Goal: Download file/media

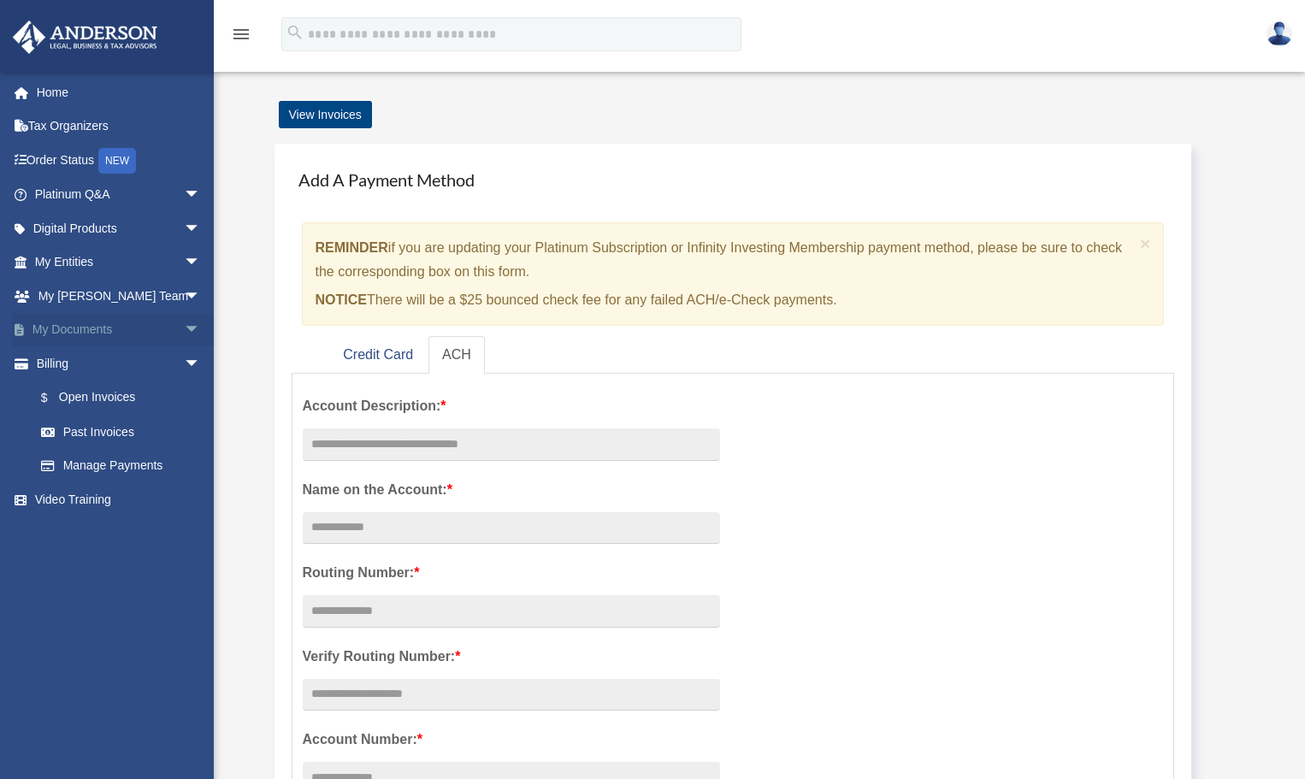
click at [184, 321] on span "arrow_drop_down" at bounding box center [201, 330] width 34 height 35
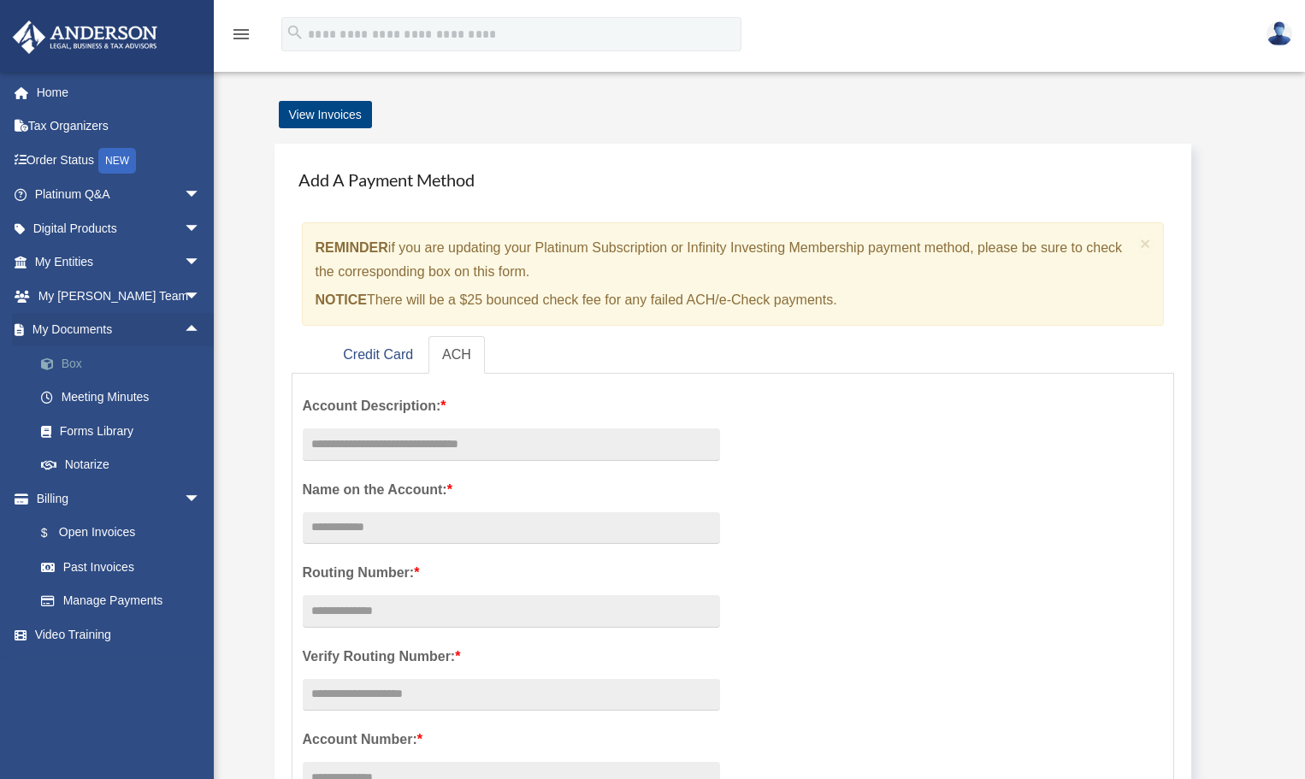
click at [75, 359] on link "Box" at bounding box center [125, 363] width 203 height 34
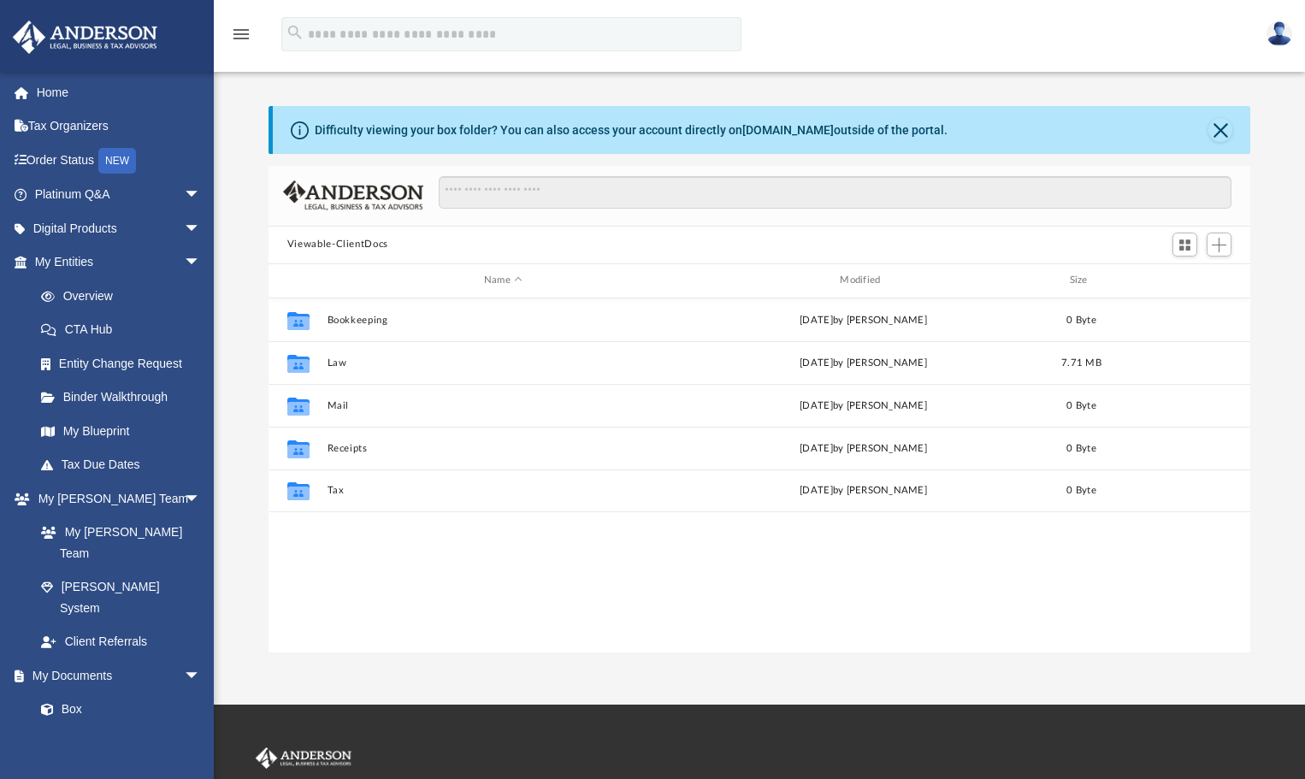
scroll to position [376, 970]
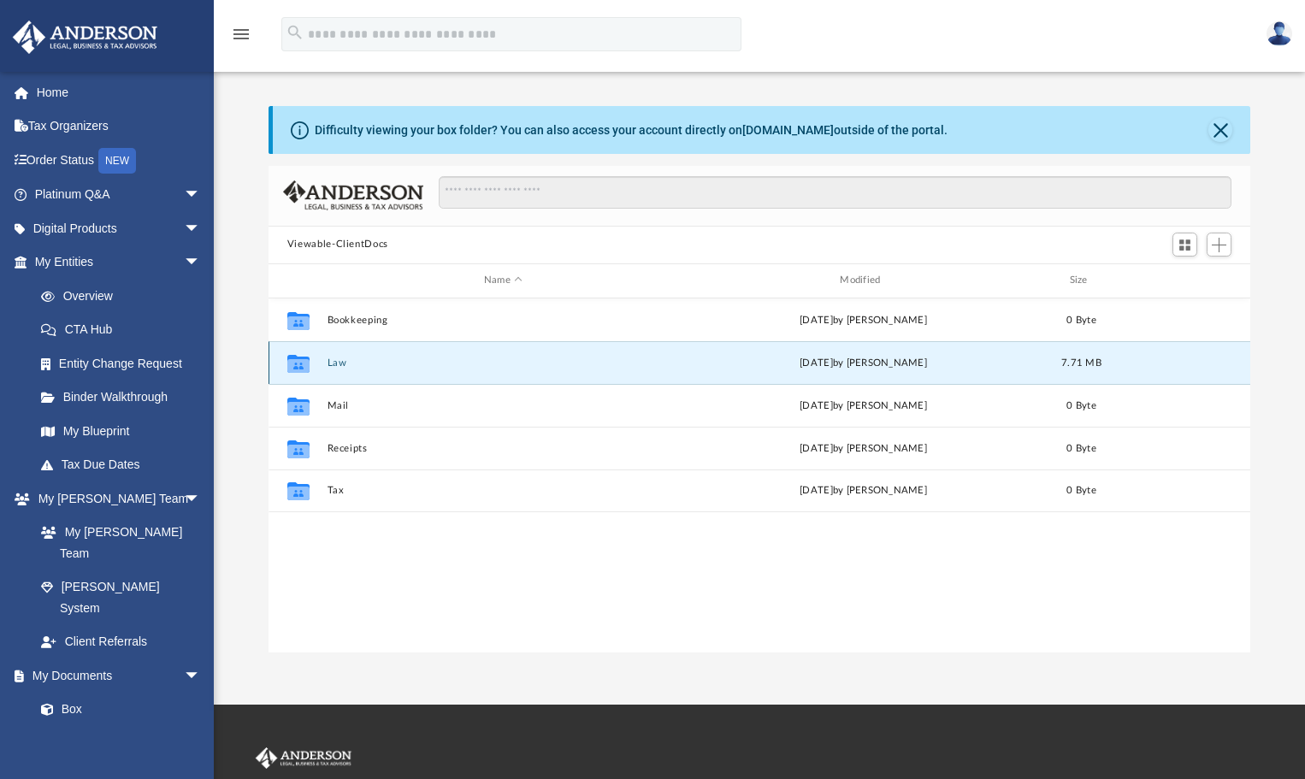
click at [430, 362] on button "Law" at bounding box center [503, 362] width 352 height 11
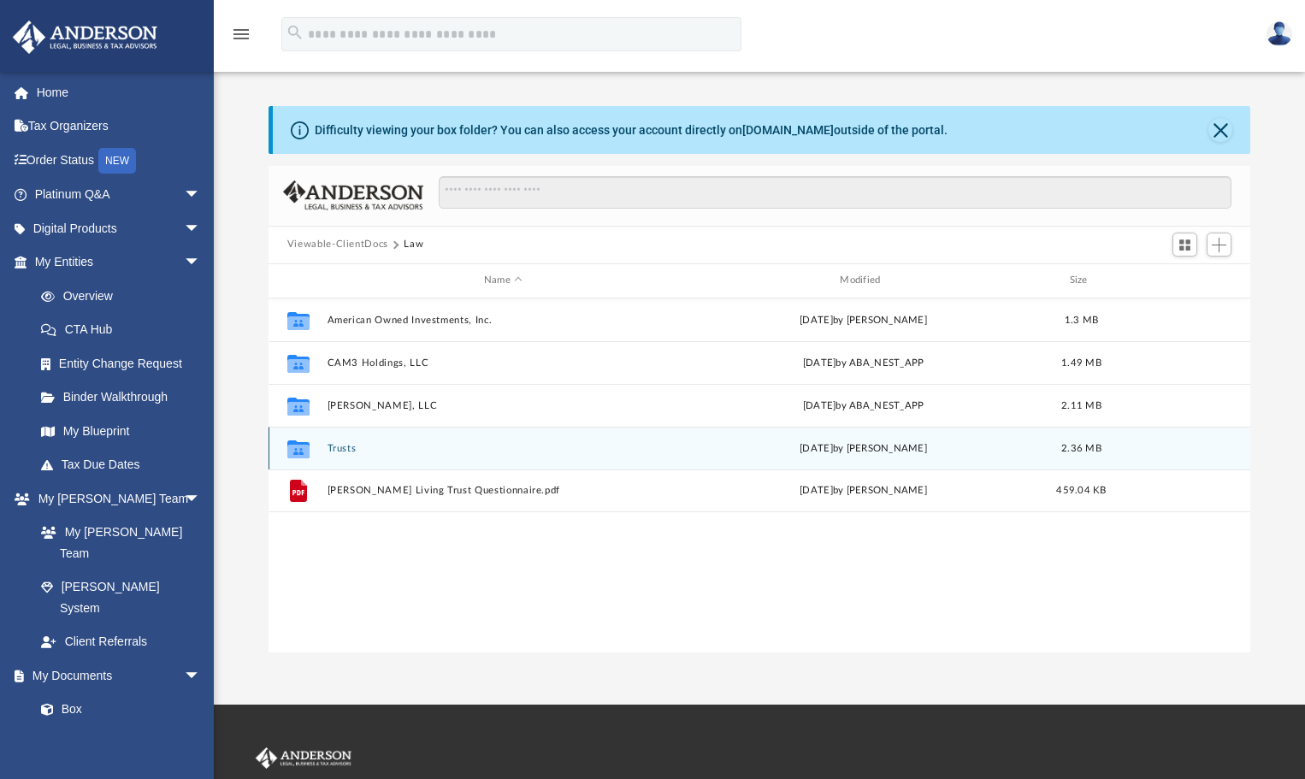
click at [445, 449] on button "Trusts" at bounding box center [503, 447] width 352 height 11
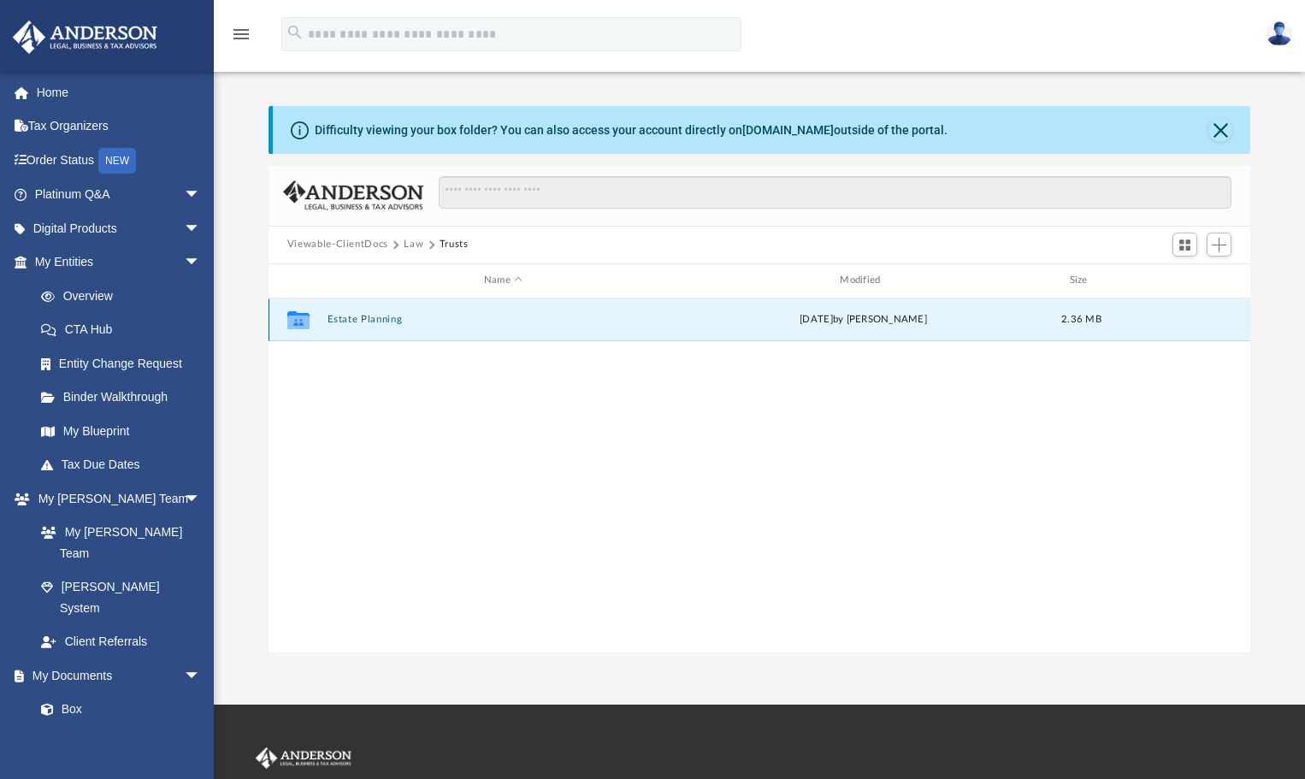
click at [384, 314] on button "Estate Planning" at bounding box center [503, 319] width 352 height 11
click at [385, 319] on button "DRAFT - Living Trust and Ancillaries_Lawhorn_David.pdf" at bounding box center [503, 319] width 352 height 11
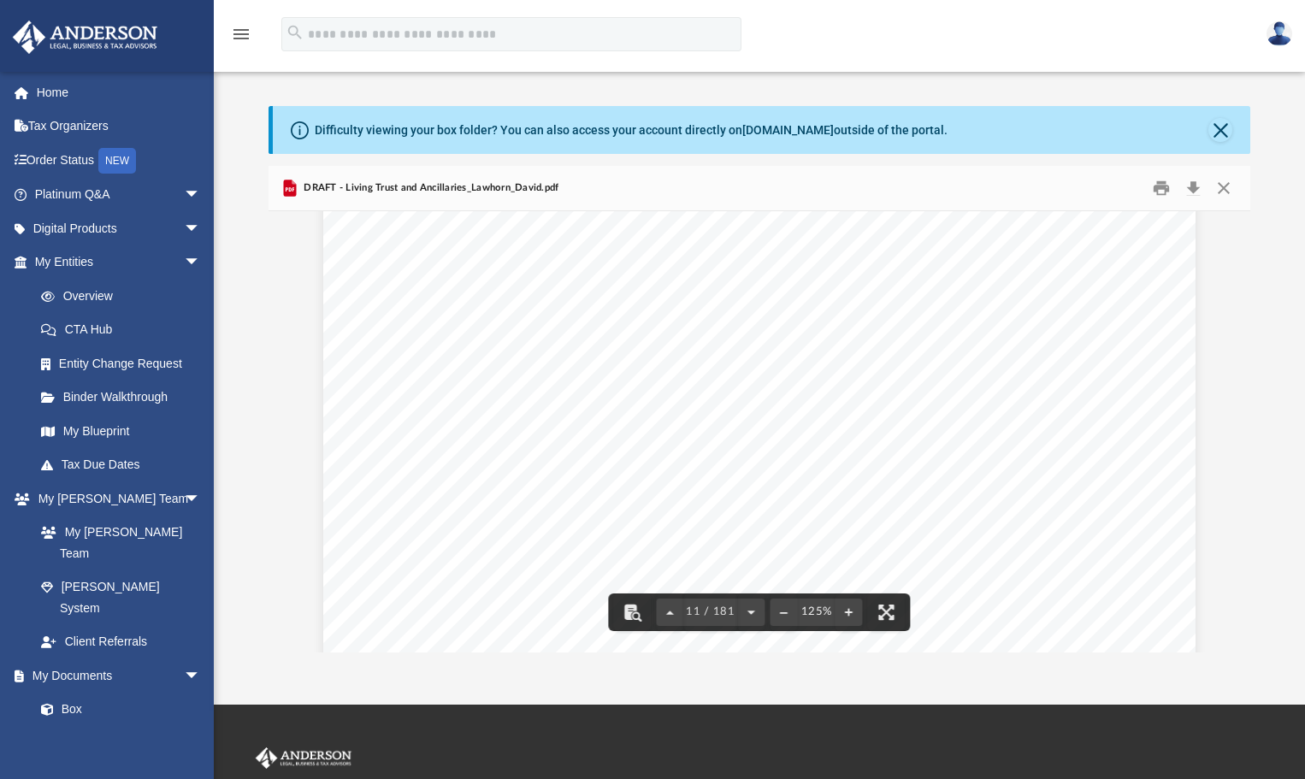
scroll to position [12062, 0]
click at [1195, 181] on button "Download" at bounding box center [1193, 188] width 31 height 27
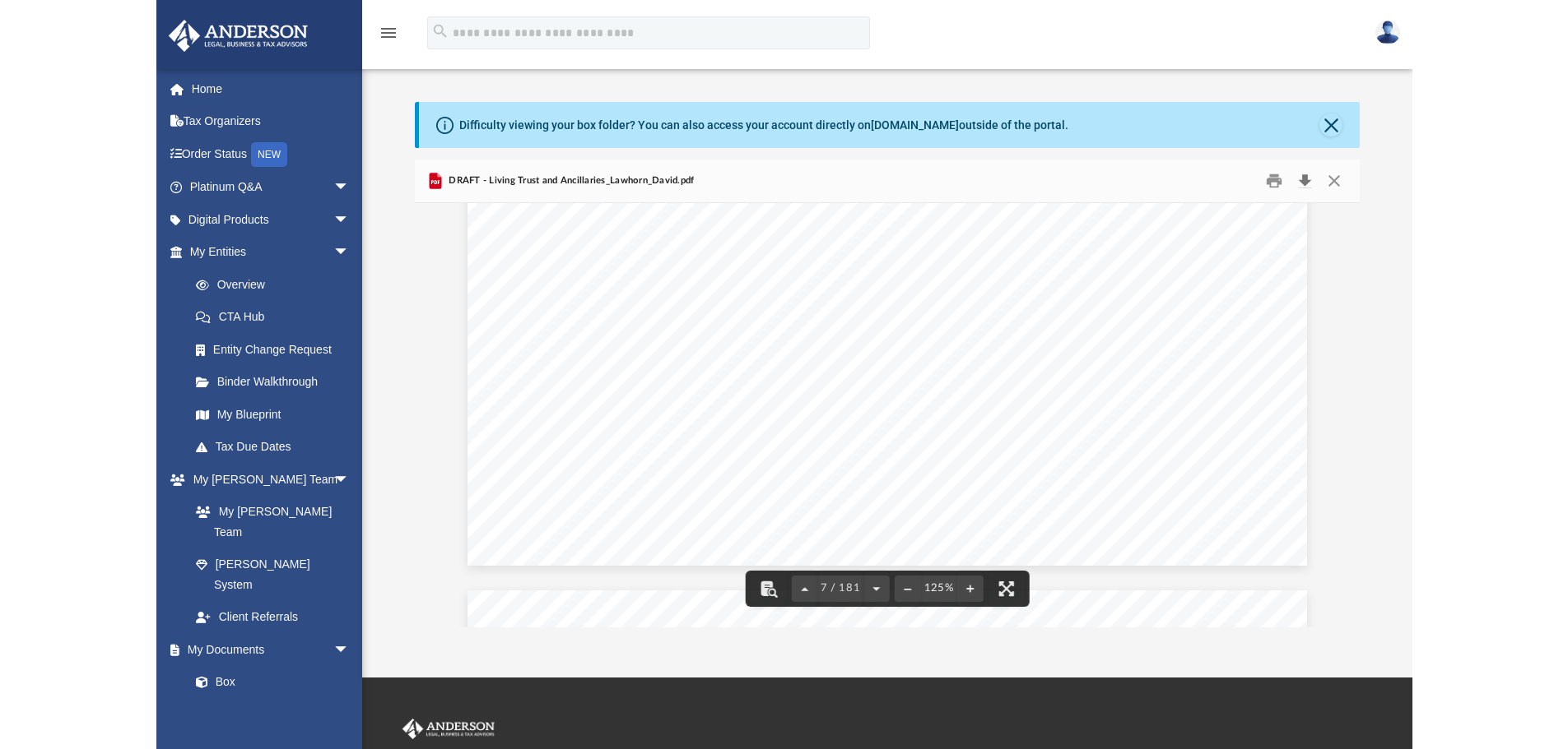
scroll to position [7156, 0]
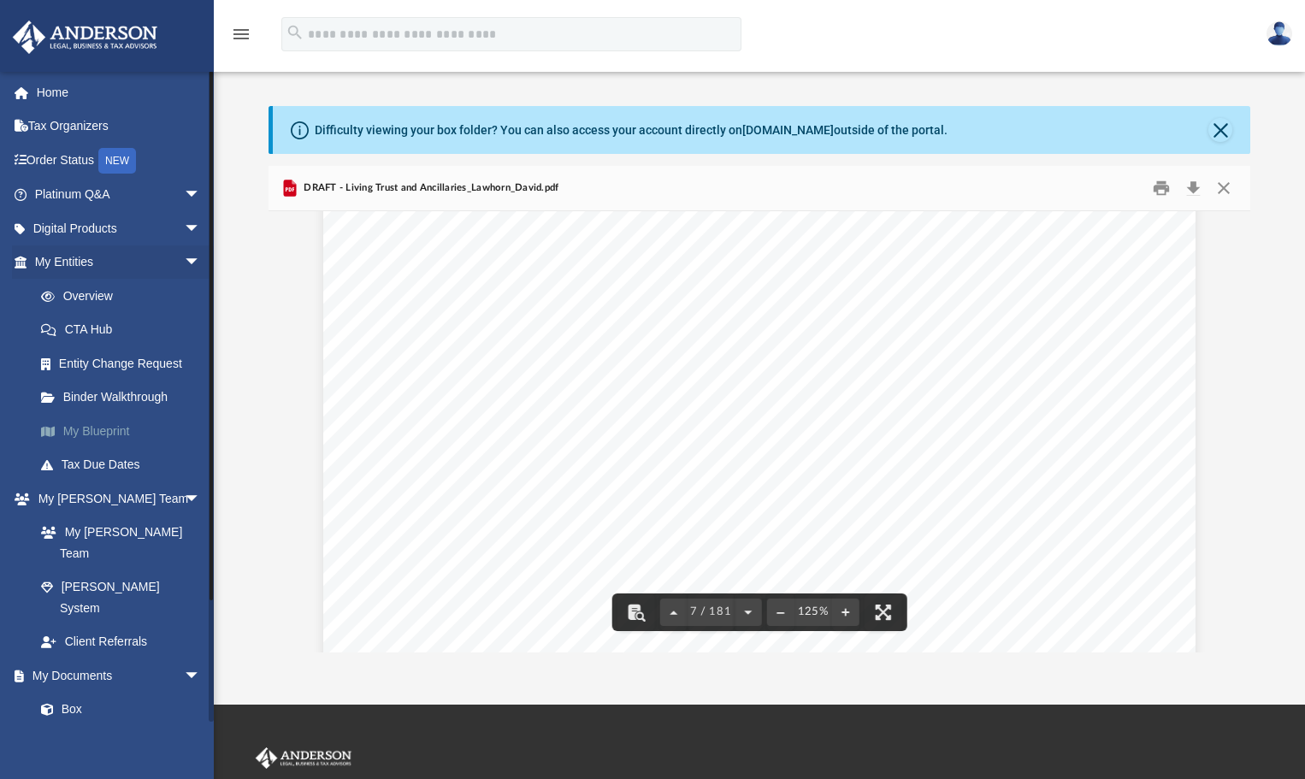
click at [81, 431] on link "My Blueprint" at bounding box center [125, 431] width 203 height 34
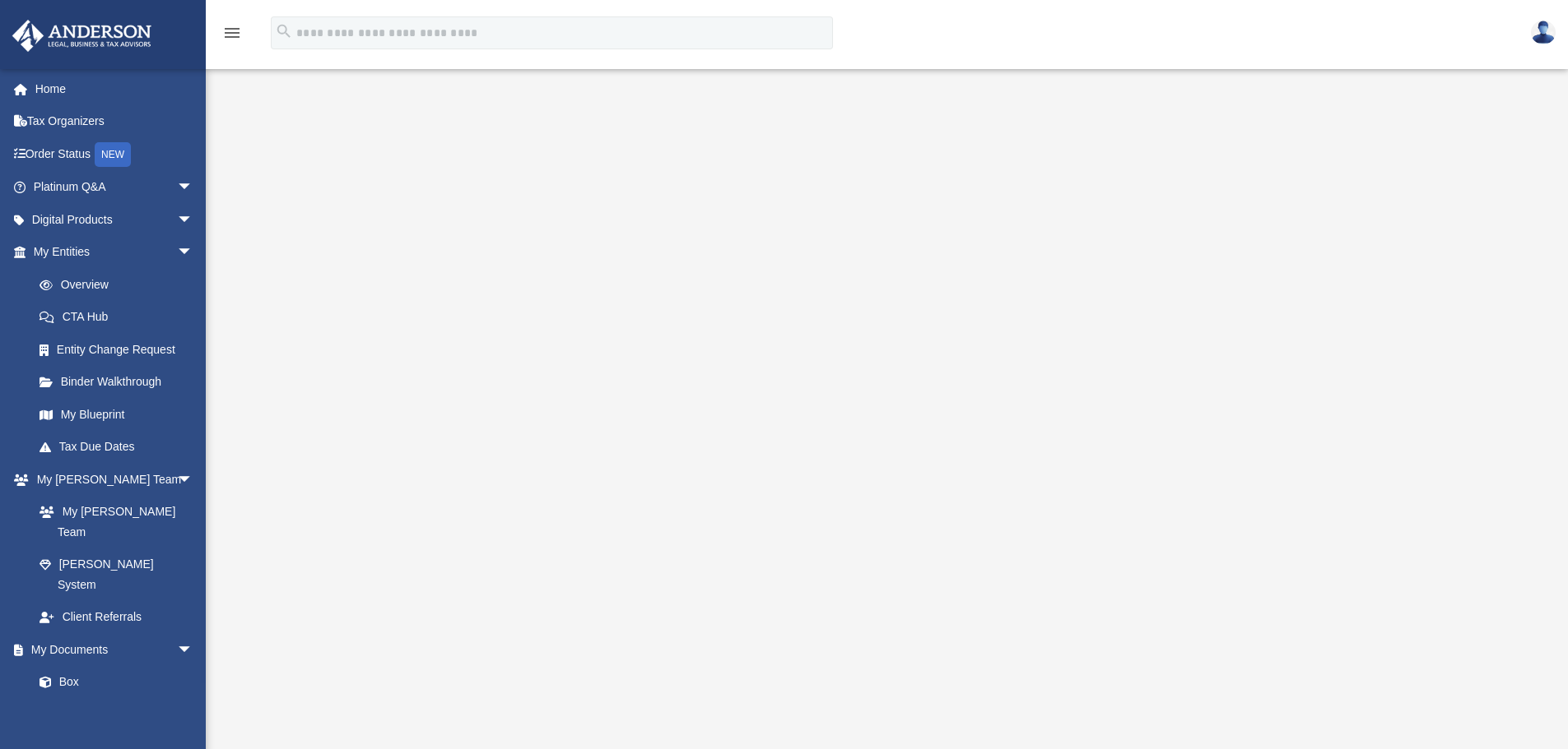
click at [1267, 35] on img at bounding box center [1543, 32] width 25 height 24
click at [1261, 114] on link "Logout" at bounding box center [1296, 110] width 164 height 34
